Goal: Complete application form: Complete application form

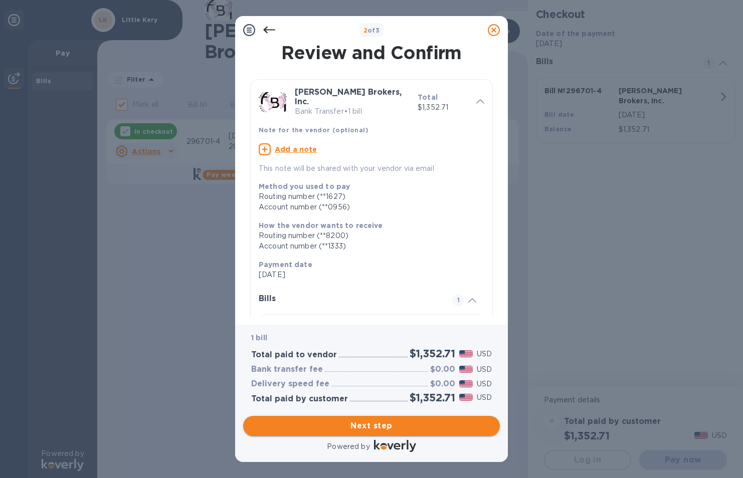
click at [388, 424] on span "Next step" at bounding box center [371, 426] width 241 height 12
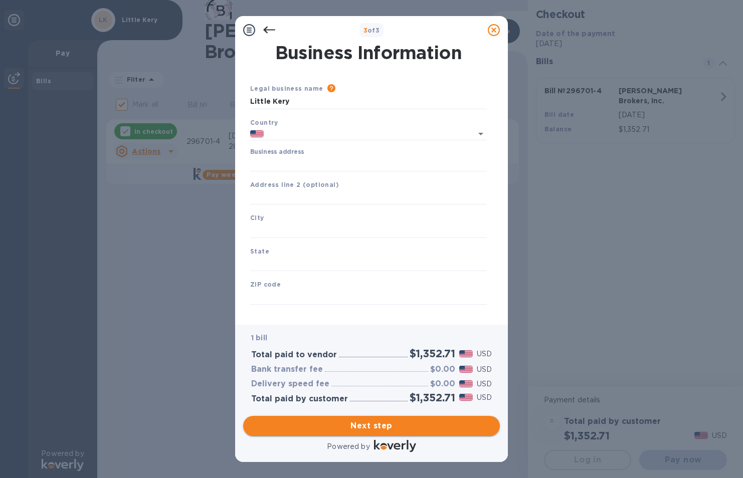
type input "[GEOGRAPHIC_DATA]"
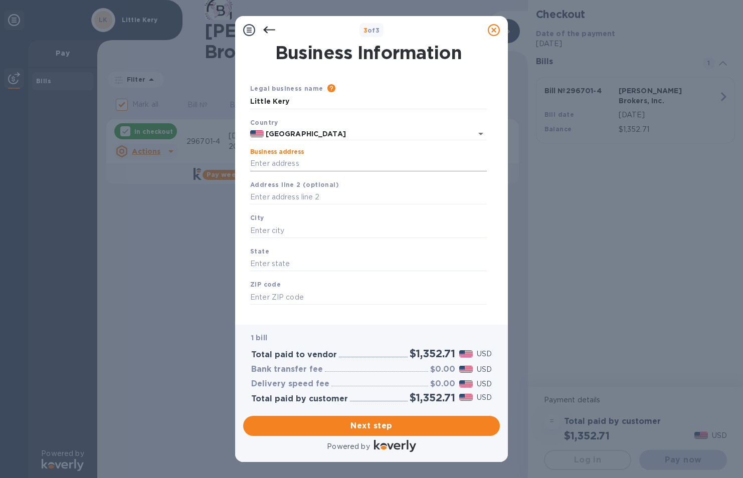
click at [335, 159] on input "Business address" at bounding box center [368, 163] width 237 height 15
type input "[STREET_ADDRESS]"
type input "[GEOGRAPHIC_DATA]"
type input "[US_STATE]"
type input "90015"
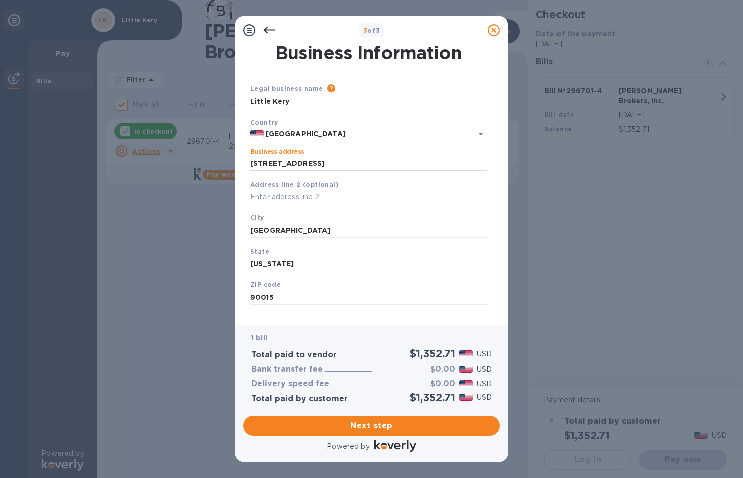
click at [309, 262] on input "[US_STATE]" at bounding box center [368, 264] width 237 height 15
type input "C"
type input "[US_STATE]"
click at [389, 427] on span "Next step" at bounding box center [371, 426] width 241 height 12
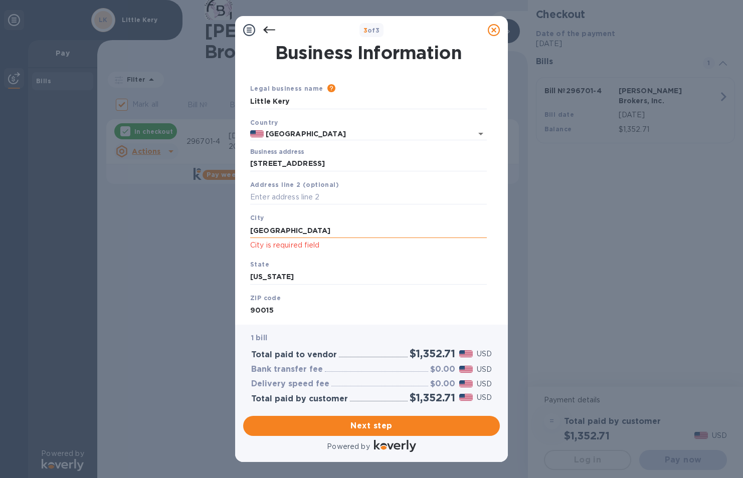
click at [360, 233] on input "[GEOGRAPHIC_DATA]" at bounding box center [368, 230] width 237 height 15
type input "L"
type input "[GEOGRAPHIC_DATA]"
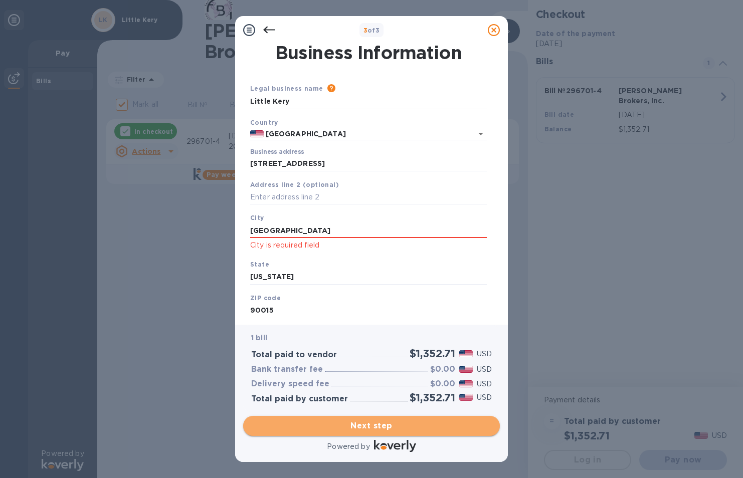
click at [367, 421] on span "Next step" at bounding box center [371, 426] width 241 height 12
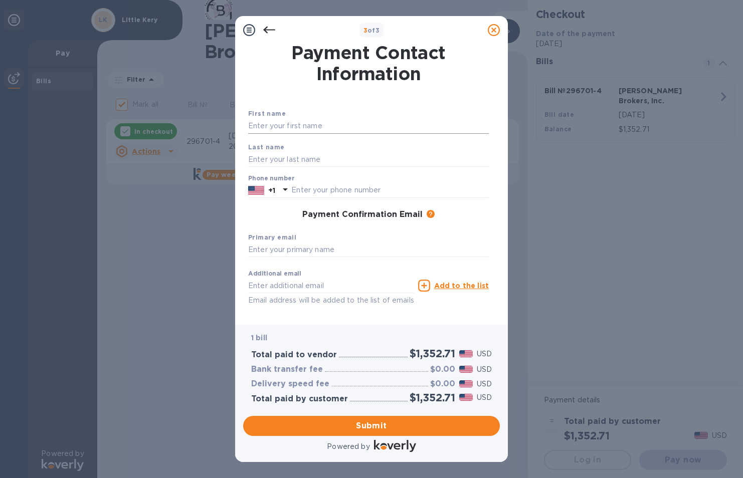
click at [344, 123] on input "text" at bounding box center [368, 126] width 241 height 15
type input "[PERSON_NAME]"
type input "5626444163"
type input "[EMAIL_ADDRESS][DOMAIN_NAME]"
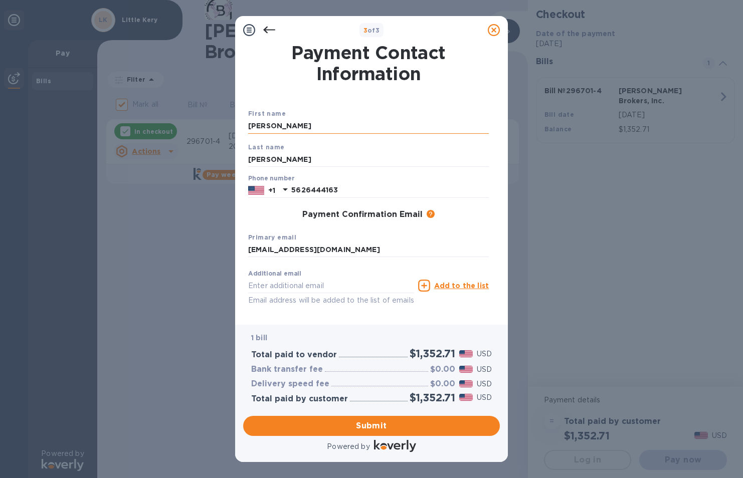
type input "[EMAIL_ADDRESS][DOMAIN_NAME]"
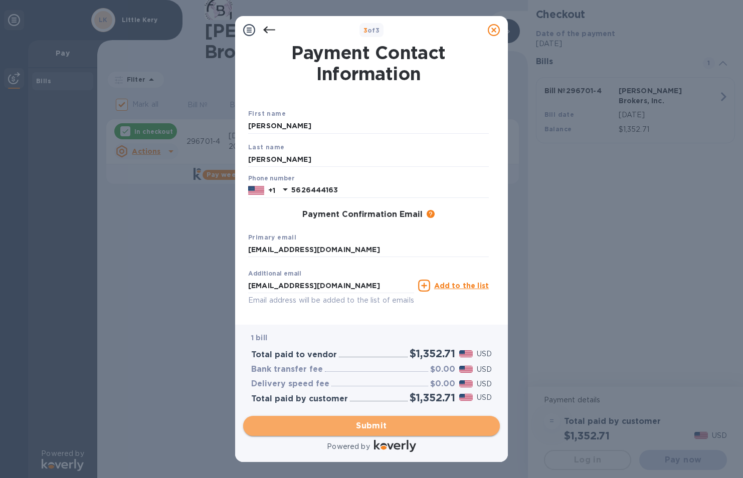
click at [396, 423] on span "Submit" at bounding box center [371, 426] width 241 height 12
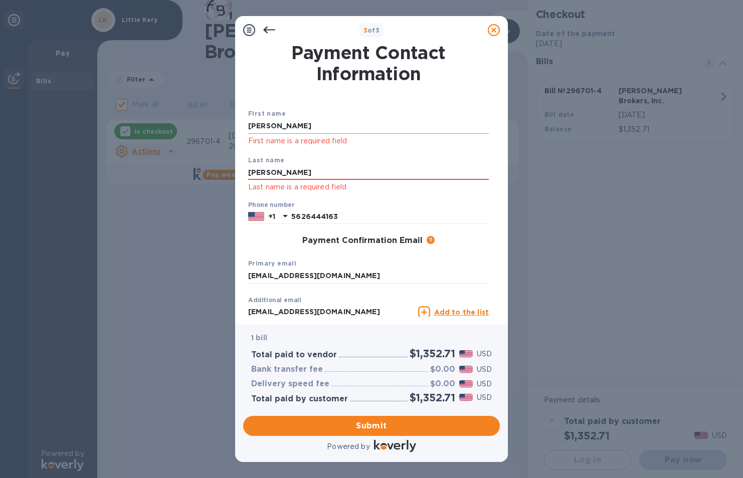
click at [311, 131] on input "[PERSON_NAME]" at bounding box center [368, 126] width 241 height 15
type input "E"
type input "[PERSON_NAME]"
click at [309, 174] on input "[PERSON_NAME]" at bounding box center [368, 172] width 241 height 15
type input "C"
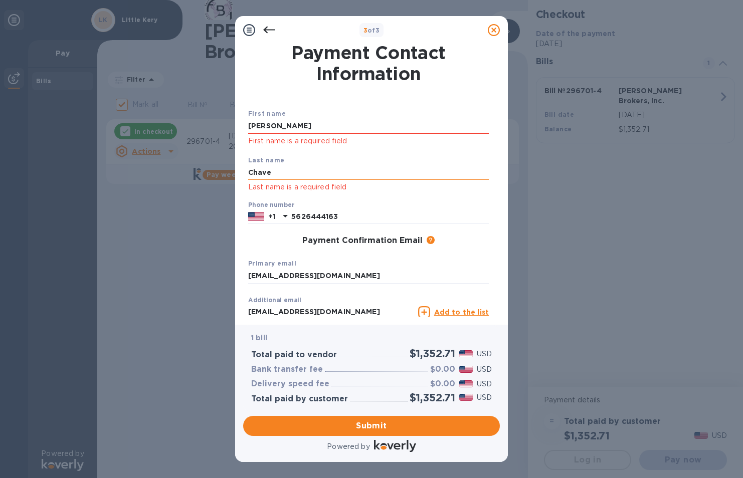
type input "[PERSON_NAME]"
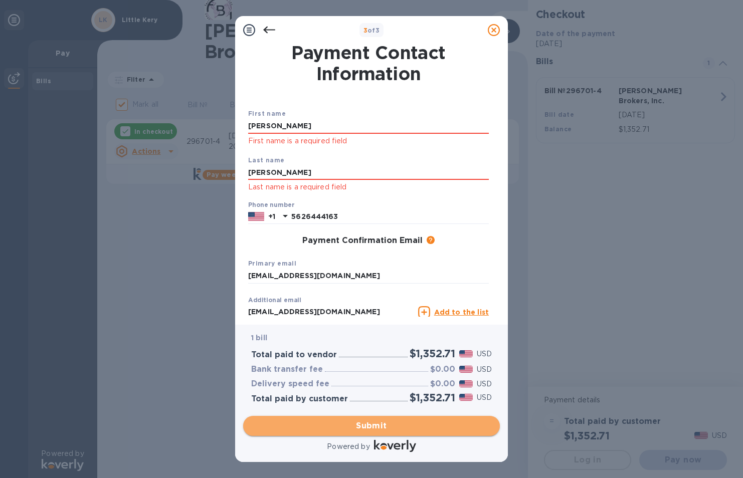
click at [390, 421] on span "Submit" at bounding box center [371, 426] width 241 height 12
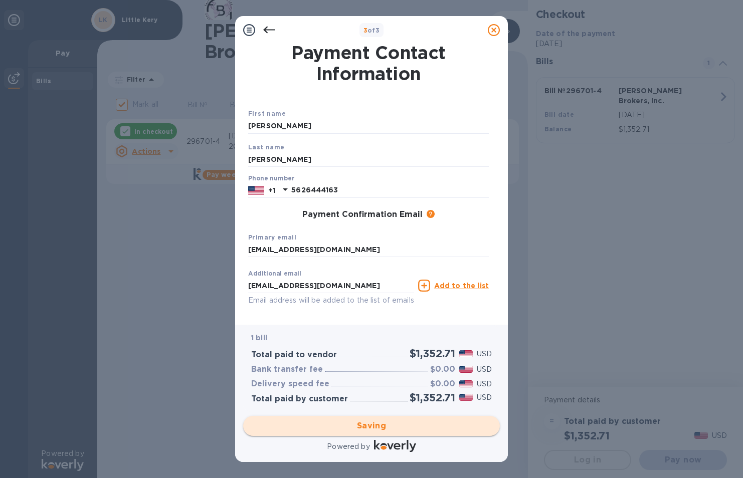
checkbox input "false"
